Goal: Task Accomplishment & Management: Use online tool/utility

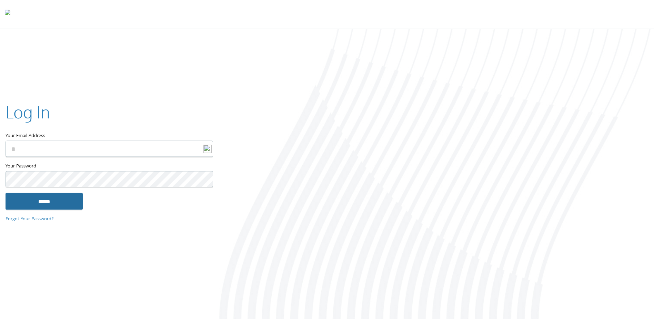
type input "**********"
click at [66, 206] on input "******" at bounding box center [44, 201] width 77 height 17
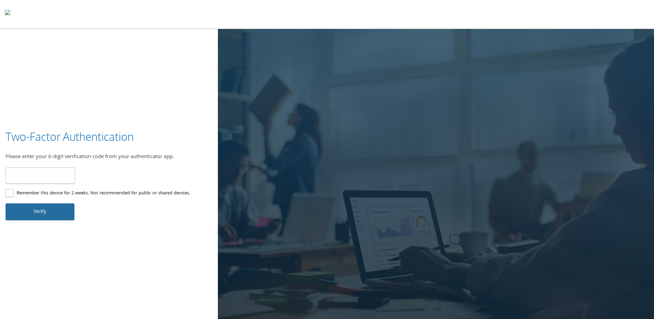
type input "******"
click at [61, 214] on button "Verify" at bounding box center [40, 211] width 69 height 17
